Goal: Task Accomplishment & Management: Use online tool/utility

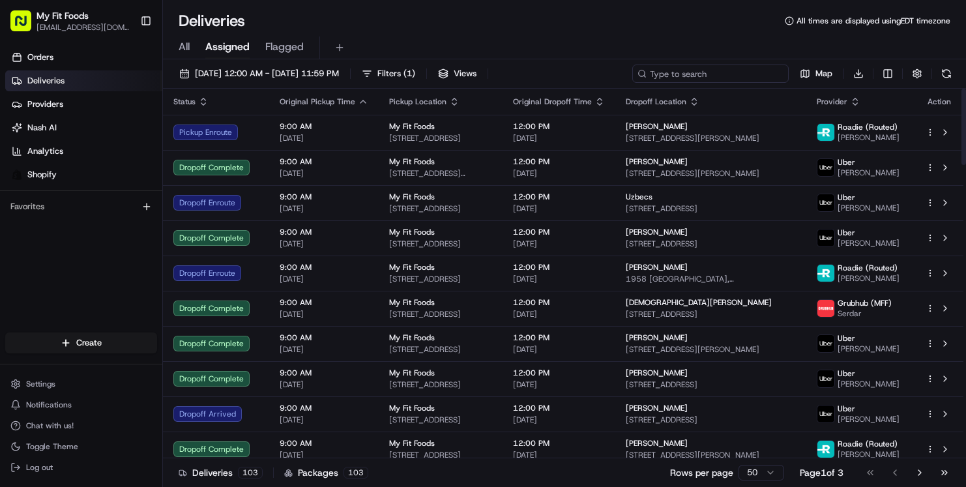
click at [720, 78] on input at bounding box center [710, 74] width 156 height 18
paste input "878226"
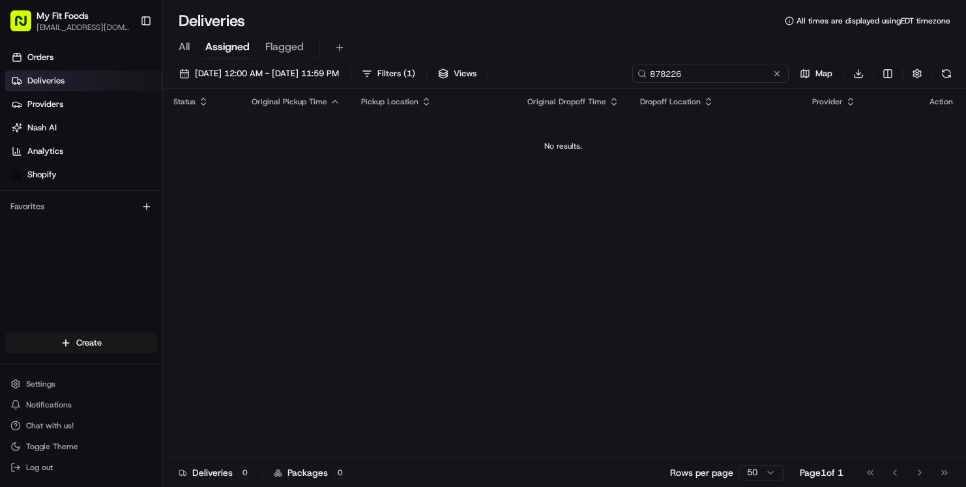
type input "878226"
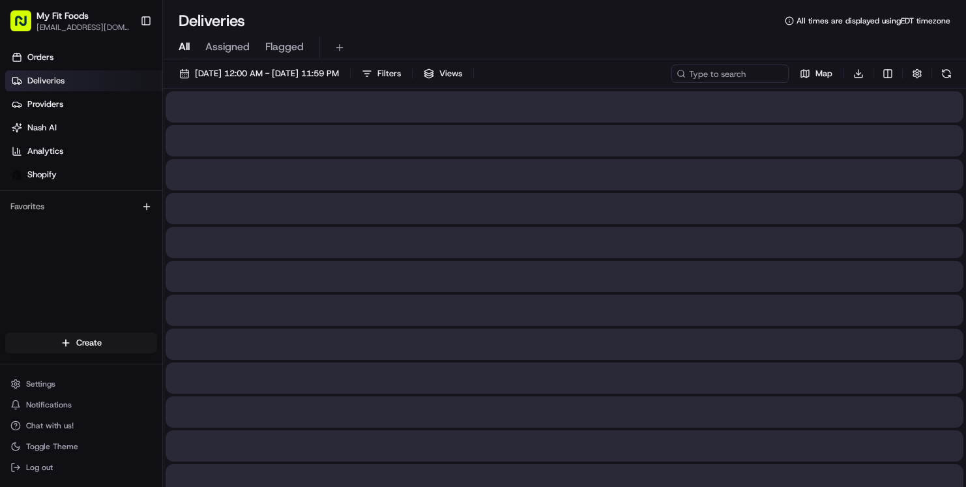
click at [187, 46] on span "All" at bounding box center [184, 47] width 11 height 16
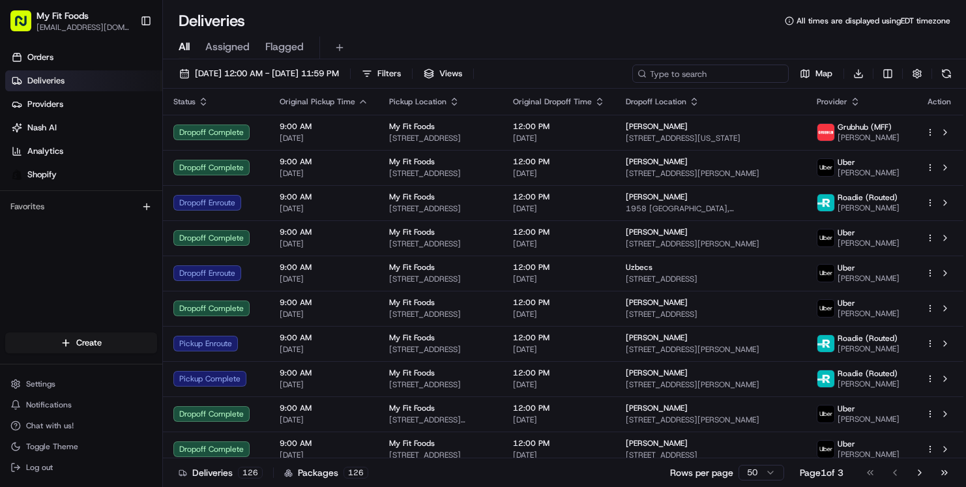
click at [698, 73] on input at bounding box center [710, 74] width 156 height 18
paste input "878226"
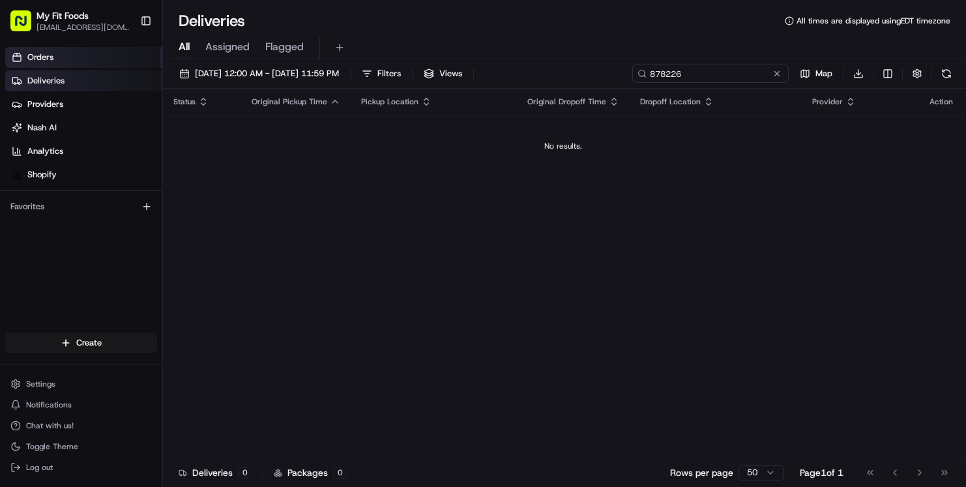
type input "878226"
click at [72, 59] on link "Orders" at bounding box center [83, 57] width 157 height 21
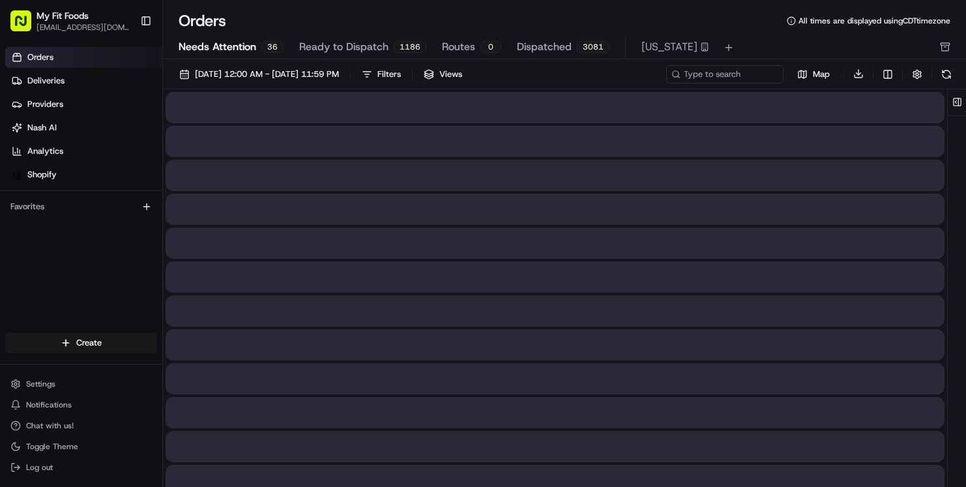
click at [208, 53] on span "Needs Attention" at bounding box center [218, 47] width 78 height 16
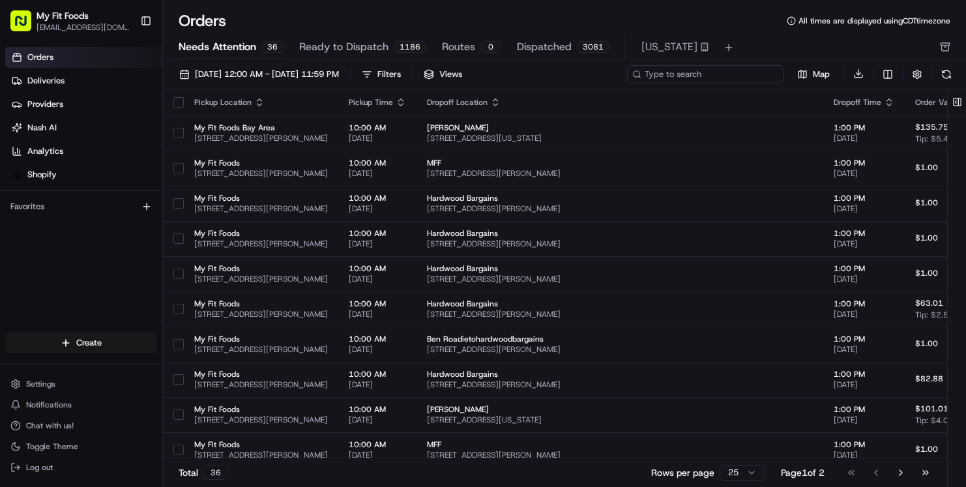
click at [716, 76] on input at bounding box center [705, 74] width 156 height 18
paste input "878226"
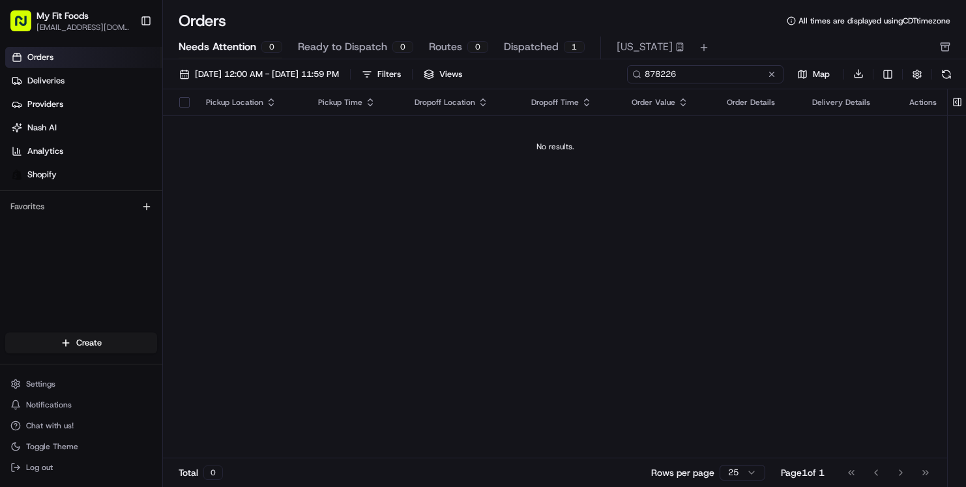
type input "878226"
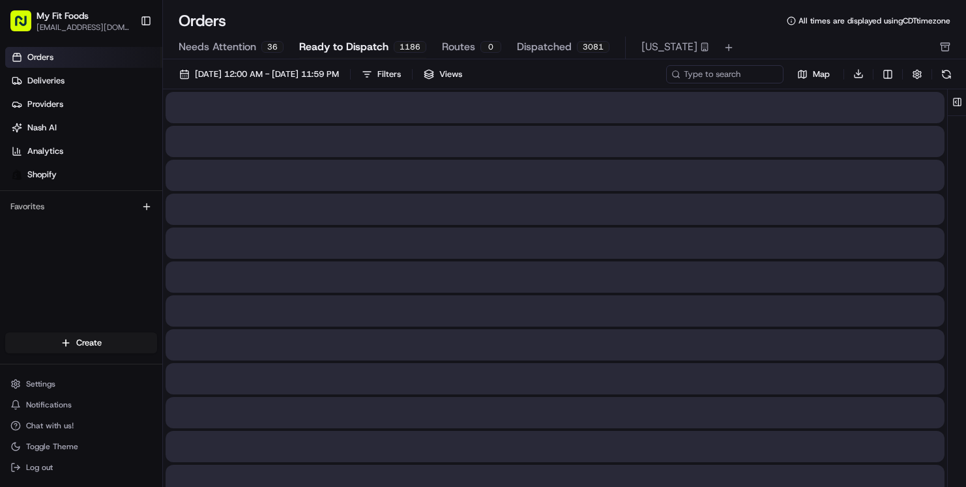
click at [315, 52] on span "Ready to Dispatch" at bounding box center [343, 47] width 89 height 16
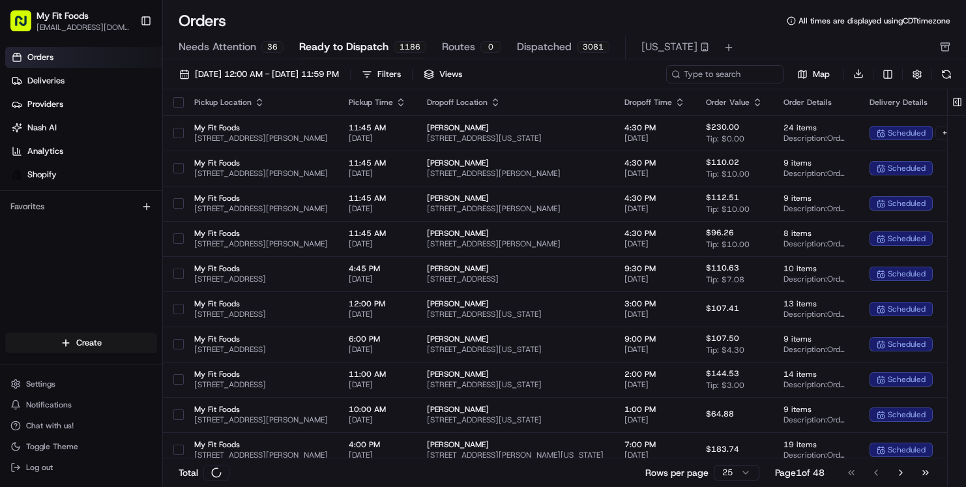
click at [250, 48] on span "Needs Attention" at bounding box center [218, 47] width 78 height 16
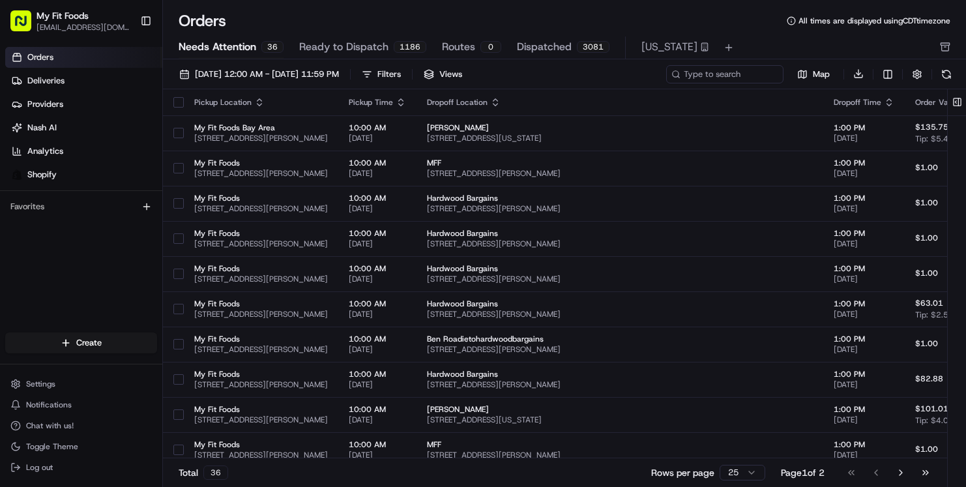
click at [577, 42] on div "3081" at bounding box center [593, 47] width 33 height 12
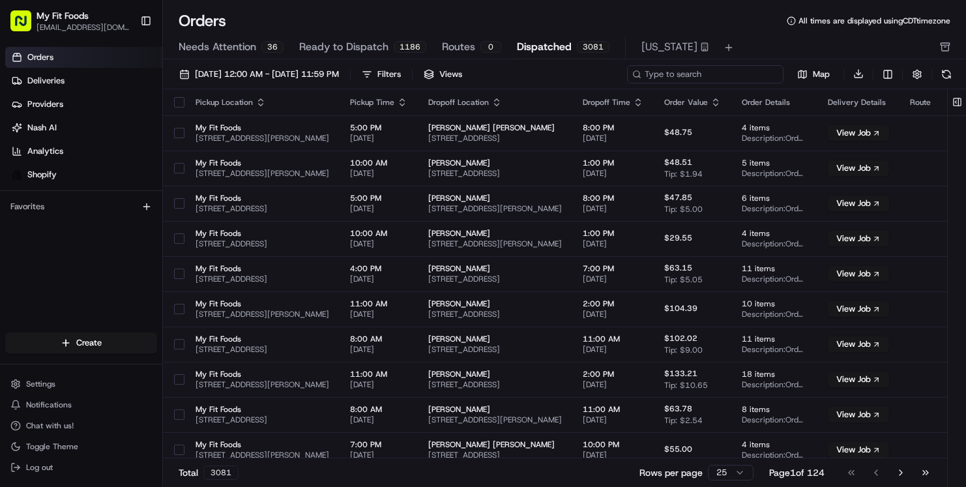
click at [702, 79] on input at bounding box center [705, 74] width 156 height 18
paste input "878226"
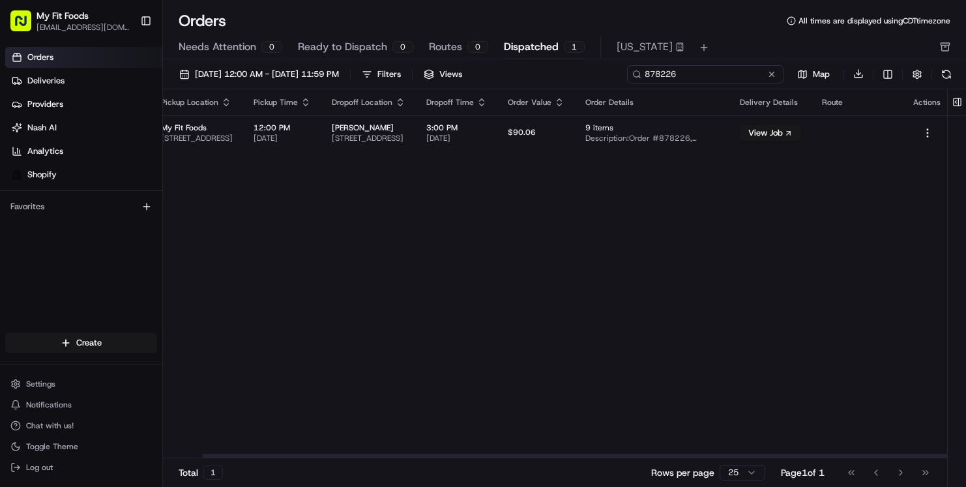
scroll to position [0, 129]
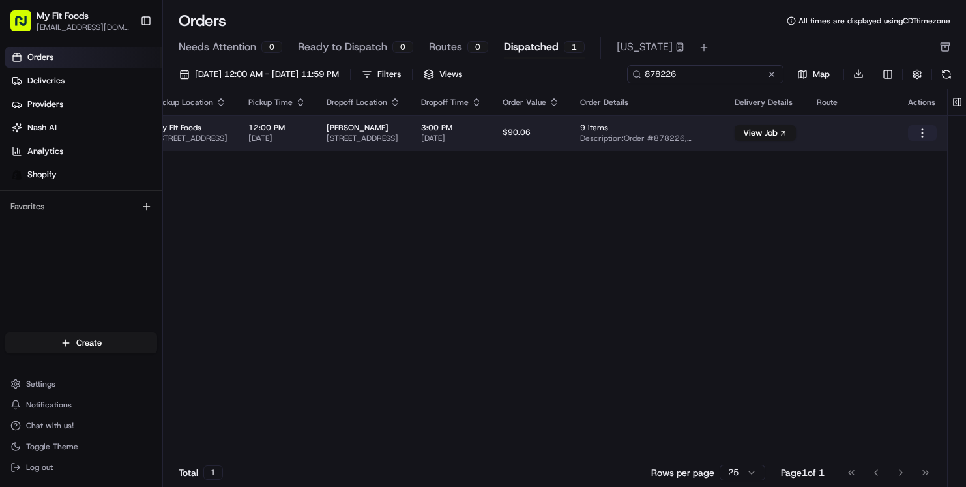
type input "878226"
click at [922, 136] on html "My Fit Foods [EMAIL_ADDRESS][DOMAIN_NAME] Toggle Sidebar Orders Deliveries Prov…" at bounding box center [483, 243] width 966 height 487
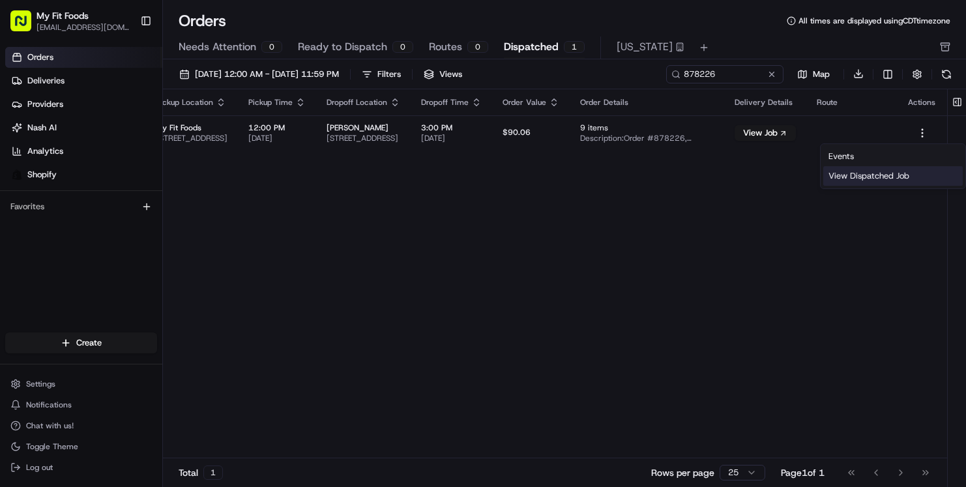
click at [875, 175] on div "View Dispatched Job" at bounding box center [892, 176] width 139 height 20
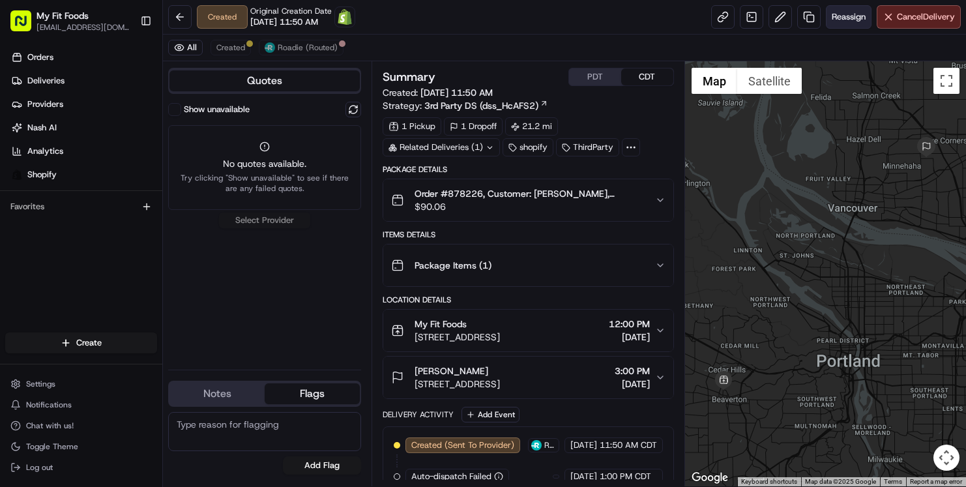
click at [850, 14] on span "Reassign" at bounding box center [849, 17] width 34 height 12
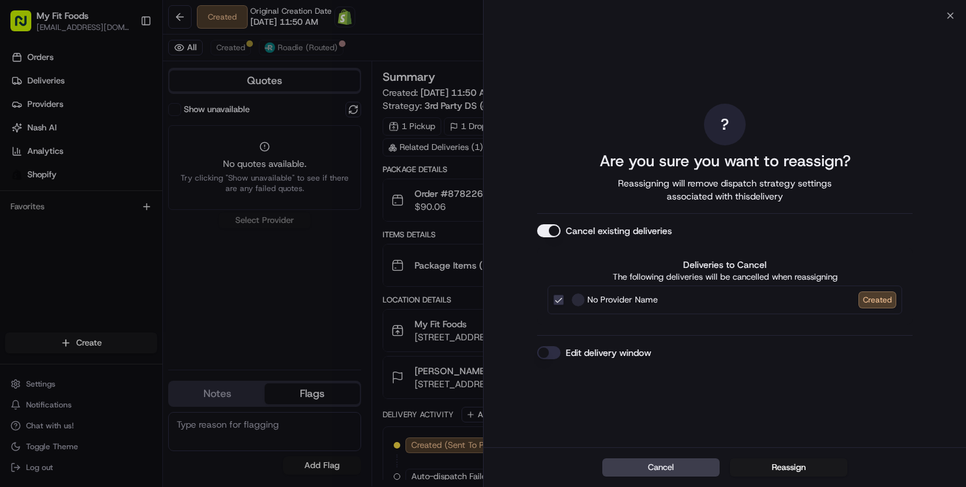
click at [952, 16] on div "? Are you sure you want to reassign? Reassigning will remove dispatch strategy …" at bounding box center [725, 231] width 482 height 431
click at [946, 15] on icon "button" at bounding box center [950, 15] width 10 height 10
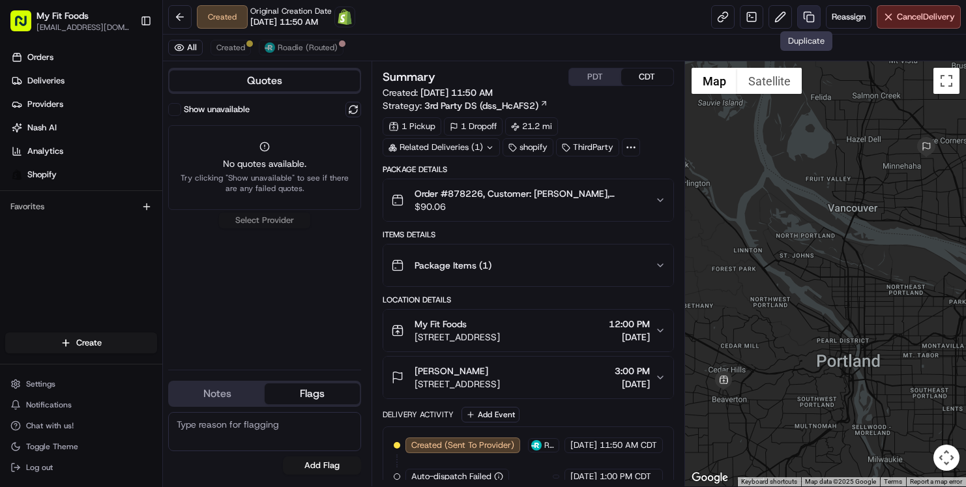
click at [813, 21] on link at bounding box center [808, 16] width 23 height 23
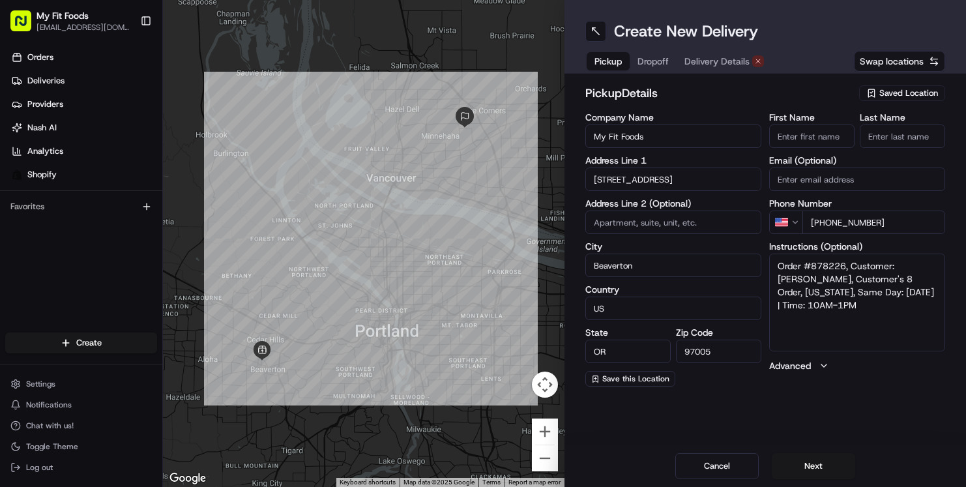
drag, startPoint x: 778, startPoint y: 270, endPoint x: 916, endPoint y: 287, distance: 138.6
click at [916, 287] on textarea "Order #878226, Customer: [PERSON_NAME], Customer's 8 Order, [US_STATE], Same Da…" at bounding box center [857, 303] width 176 height 98
click at [875, 330] on textarea "Order #878226, Customer: [PERSON_NAME], Customer's 8 Order, [US_STATE], Same Da…" at bounding box center [857, 303] width 176 height 98
click at [880, 296] on textarea "Order #878226, Customer: [PERSON_NAME], Customer's 8 Order, [US_STATE], Same Da…" at bounding box center [857, 303] width 176 height 98
type textarea "Order #878226, Customer: Lupe Pelayo, Customer's 8 Order, Oregon, Same Day: 202…"
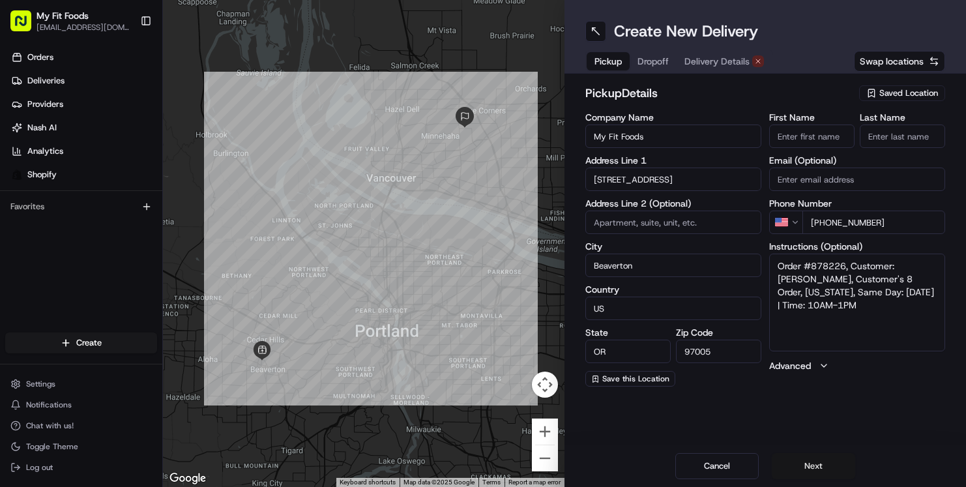
click at [810, 460] on button "Next" at bounding box center [813, 466] width 83 height 26
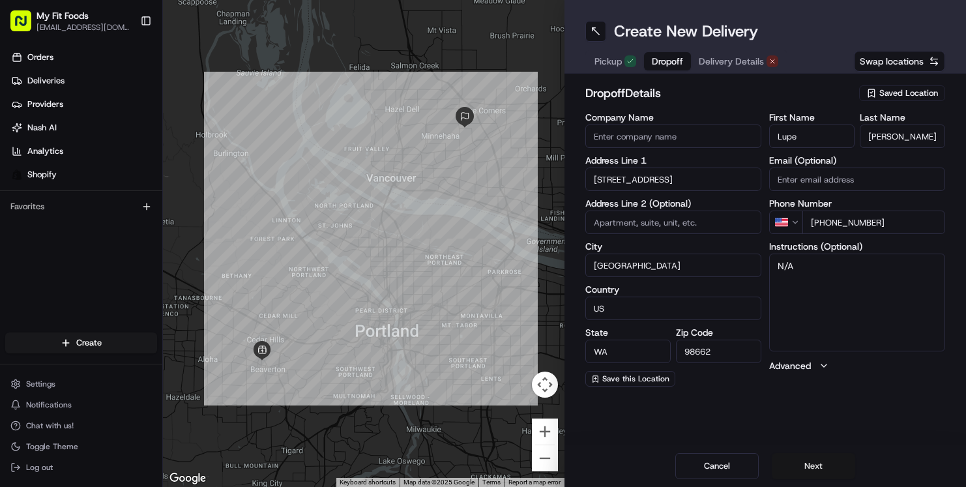
click at [819, 457] on button "Next" at bounding box center [813, 466] width 83 height 26
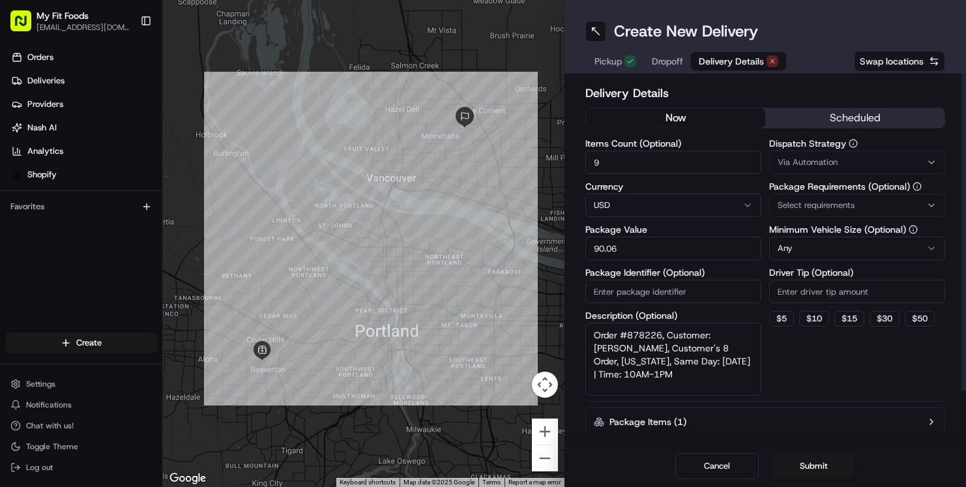
click at [702, 113] on button "now" at bounding box center [675, 118] width 179 height 20
click at [695, 366] on textarea "Order #878226, Customer: [PERSON_NAME], Customer's 8 Order, [US_STATE], Same Da…" at bounding box center [673, 359] width 176 height 73
type textarea "Order #878226, Customer: Lupe Pelayo, Customer's 8 Order, Oregon, Same Day: 202…"
click at [836, 401] on div at bounding box center [765, 401] width 360 height 1
click at [845, 158] on div "Via Automation" at bounding box center [856, 162] width 169 height 12
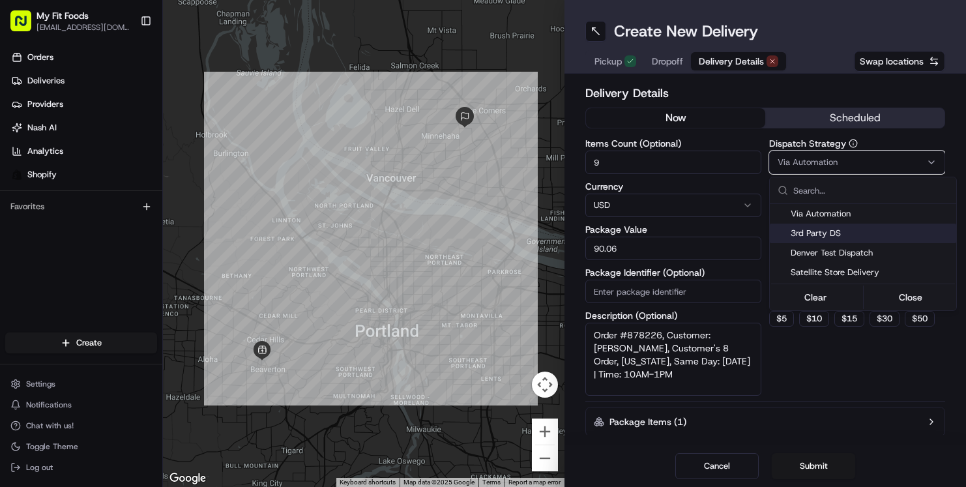
click at [817, 226] on div "3rd Party DS" at bounding box center [863, 234] width 186 height 20
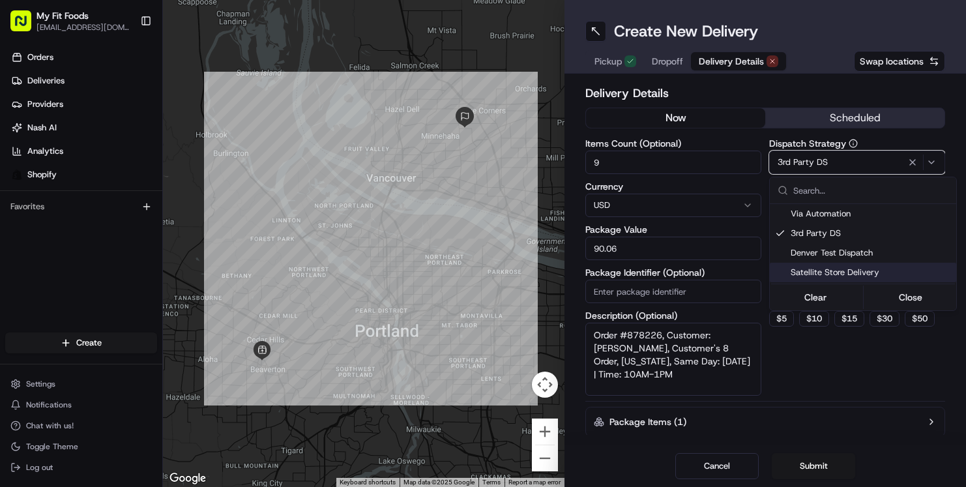
click at [787, 386] on html "My Fit Foods support@myfitfoods.com Toggle Sidebar Orders Deliveries Providers …" at bounding box center [483, 243] width 966 height 487
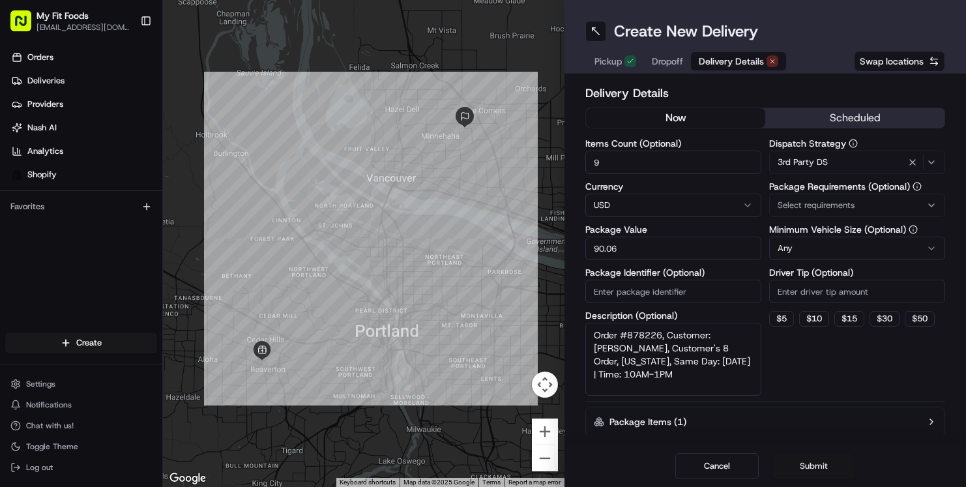
click at [811, 471] on button "Submit" at bounding box center [813, 466] width 83 height 26
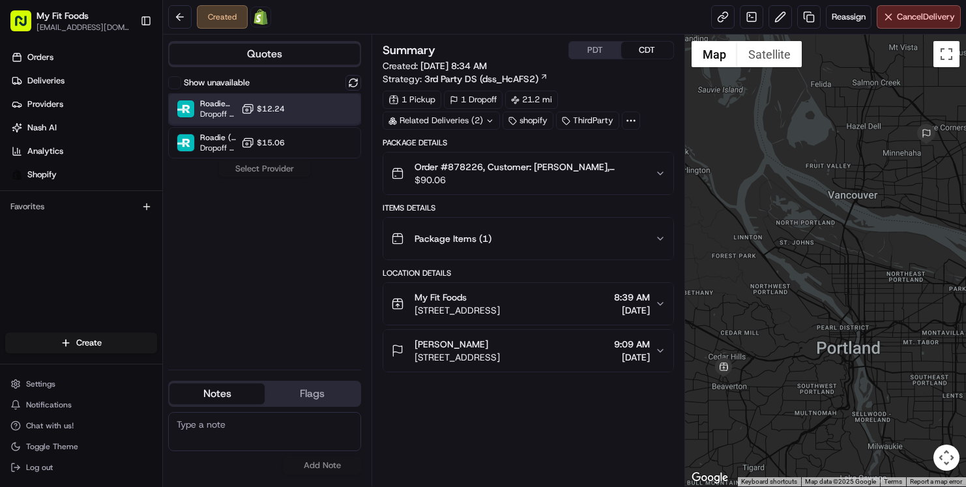
click at [312, 119] on div "Roadie (Routed) Dropoff ETA - $12.24" at bounding box center [264, 108] width 193 height 31
click at [286, 167] on button "Assign Provider" at bounding box center [264, 169] width 93 height 16
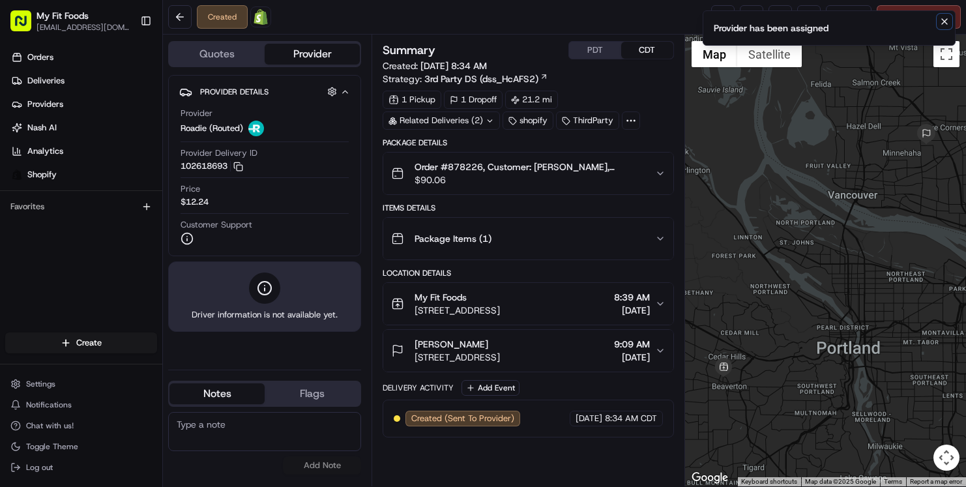
click at [945, 23] on icon "Notifications (F8)" at bounding box center [944, 21] width 10 height 10
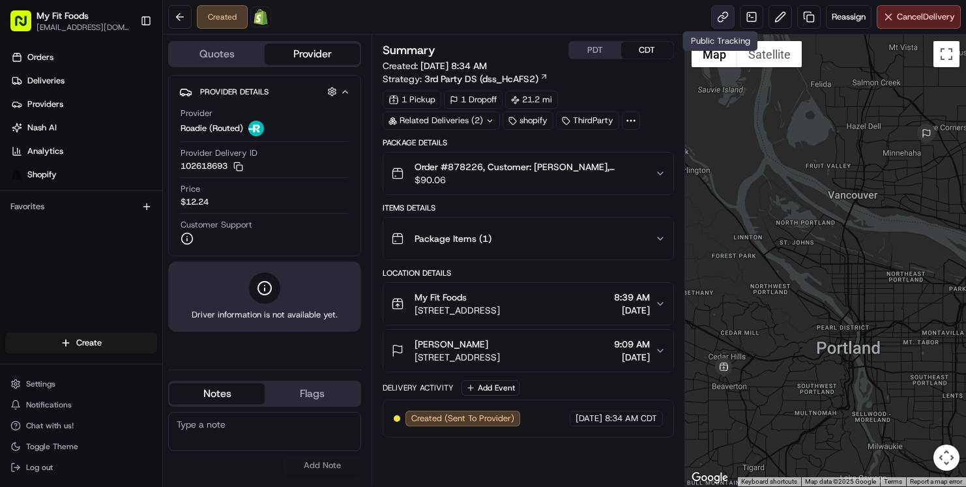
click at [716, 26] on link at bounding box center [722, 16] width 23 height 23
